Goal: Transaction & Acquisition: Obtain resource

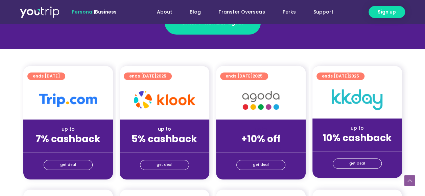
scroll to position [135, 0]
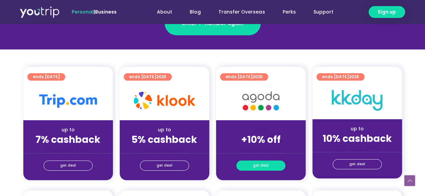
click at [265, 165] on span "get deal" at bounding box center [261, 165] width 16 height 9
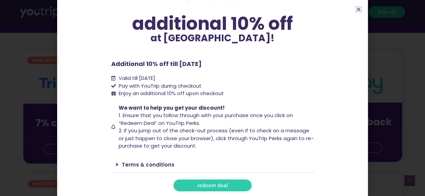
scroll to position [237, 0]
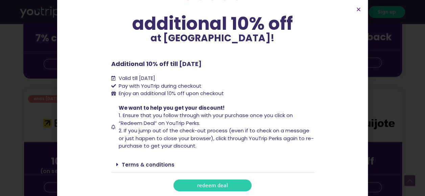
click at [225, 185] on span "redeem deal" at bounding box center [212, 185] width 31 height 5
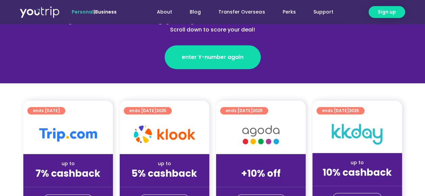
click at [62, 151] on div at bounding box center [68, 134] width 90 height 39
click at [63, 165] on div "up to" at bounding box center [68, 163] width 79 height 7
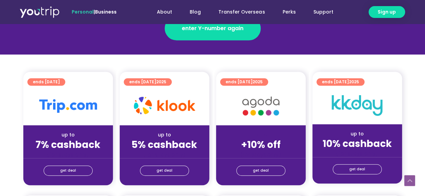
scroll to position [169, 0]
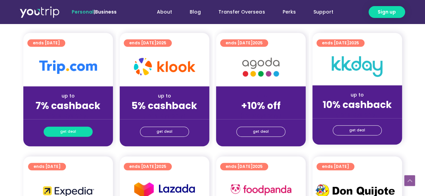
click at [65, 132] on span "get deal" at bounding box center [68, 131] width 16 height 9
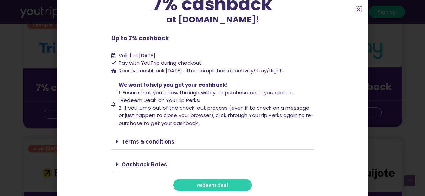
scroll to position [203, 0]
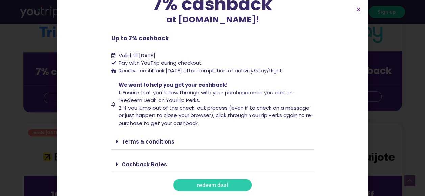
click at [190, 183] on link "redeem deal" at bounding box center [212, 185] width 78 height 12
